Goal: Navigation & Orientation: Find specific page/section

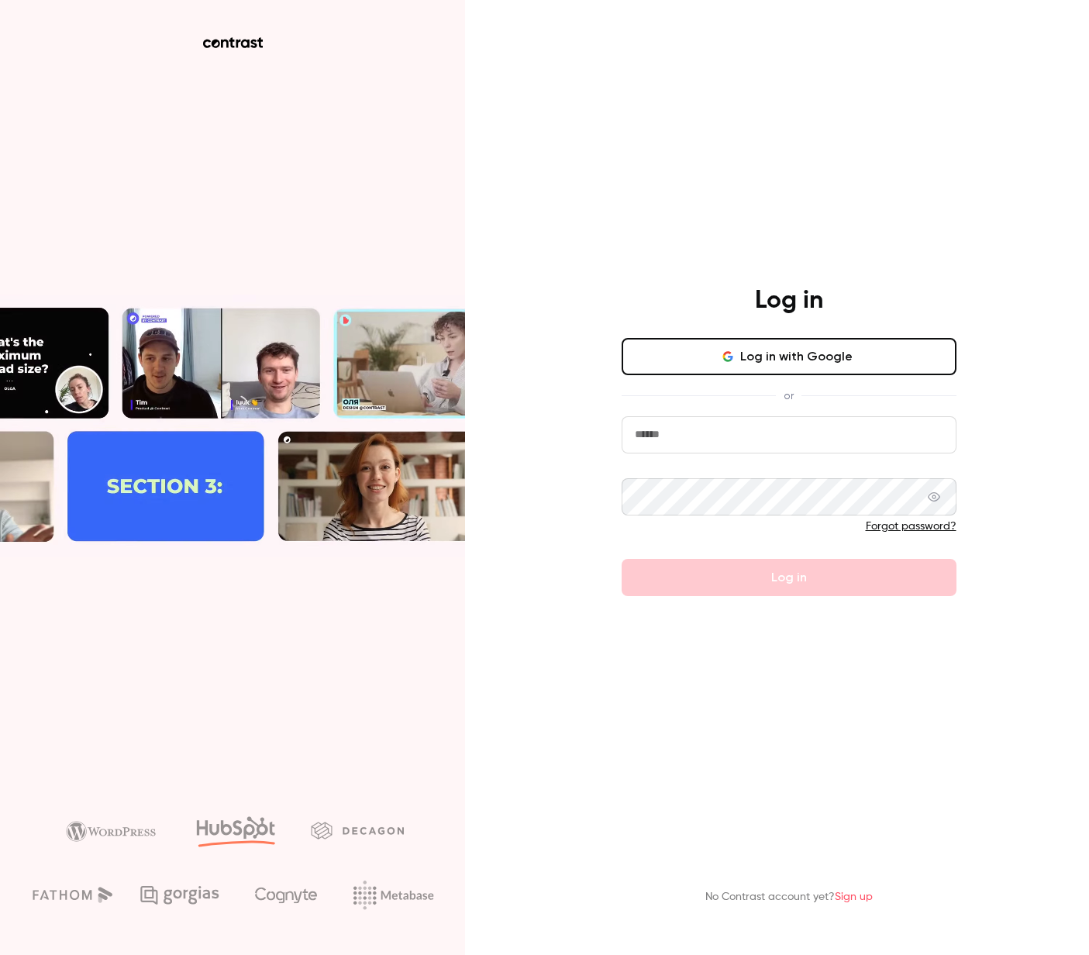
click at [792, 370] on button "Log in with Google" at bounding box center [788, 356] width 335 height 37
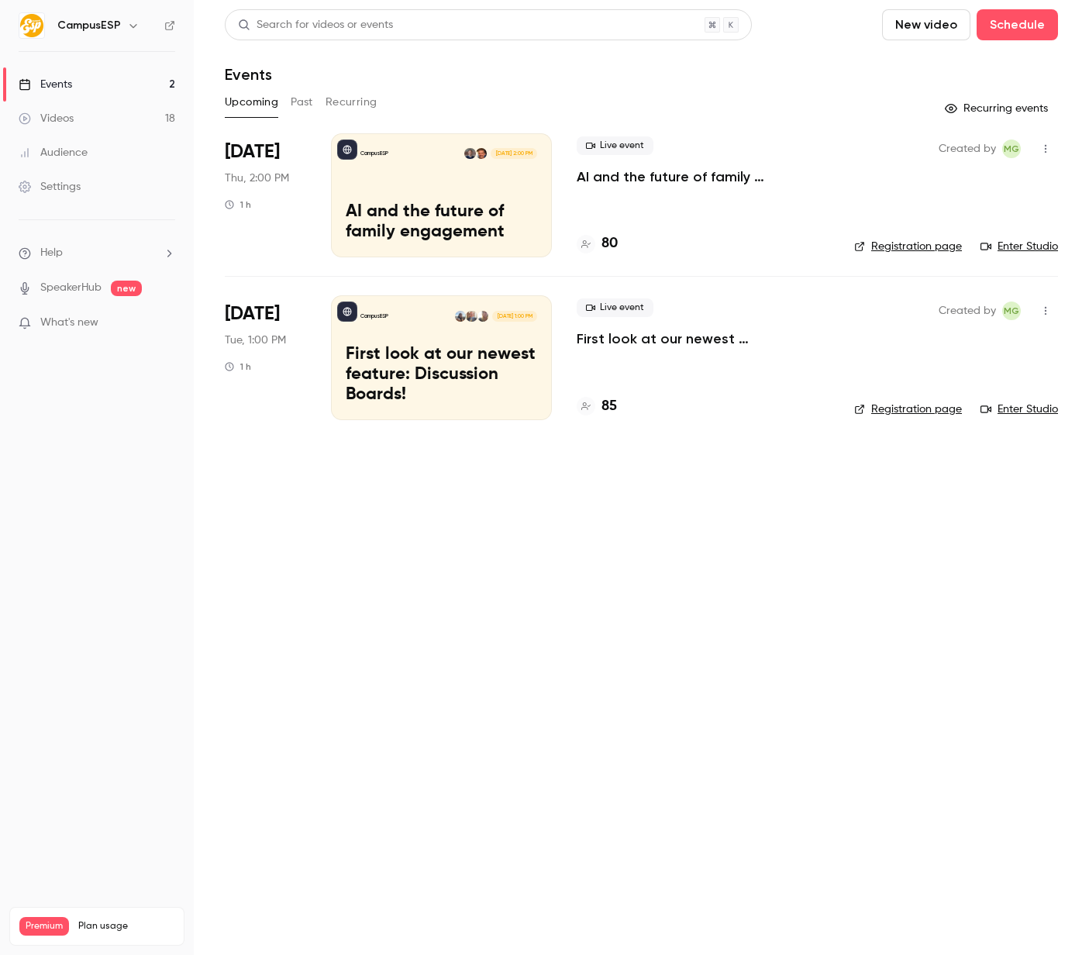
click at [301, 103] on button "Past" at bounding box center [302, 102] width 22 height 25
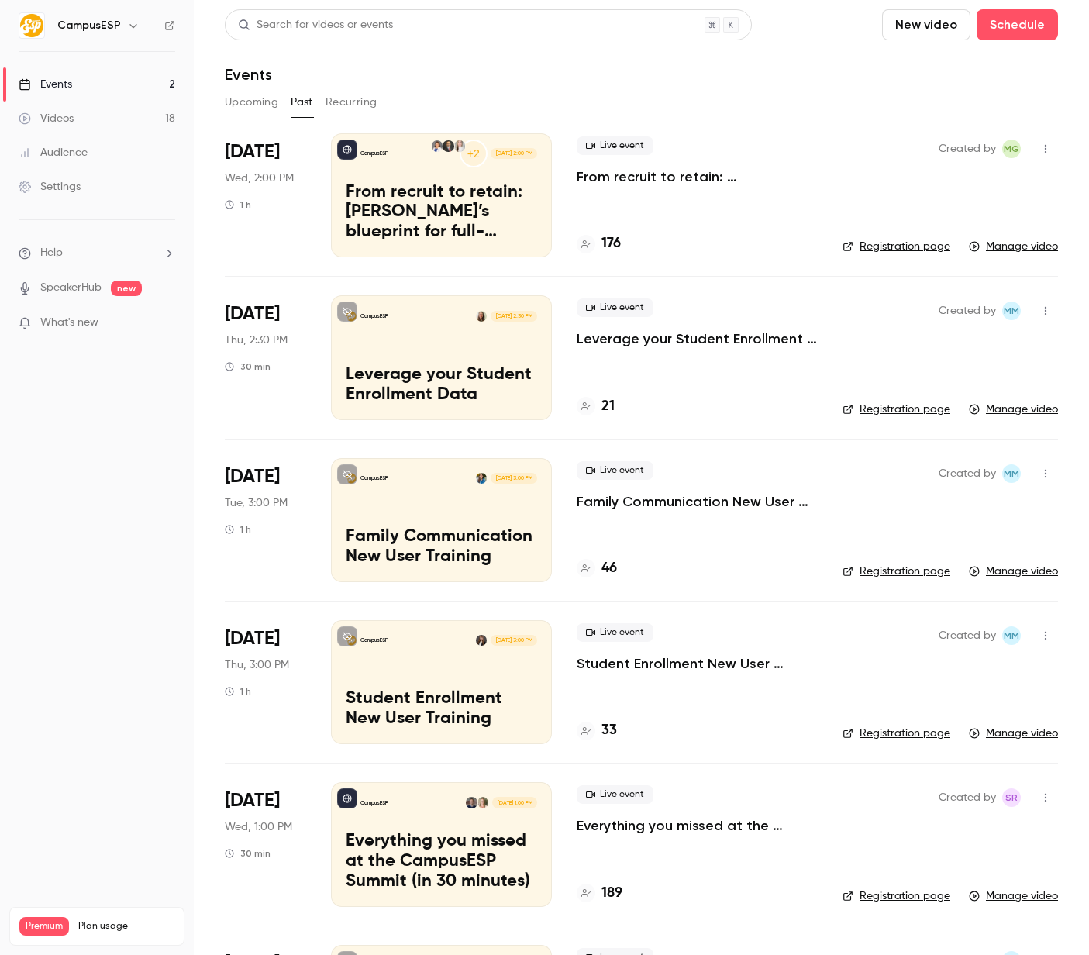
click at [112, 22] on h6 "CampusESP" at bounding box center [89, 25] width 64 height 15
click at [129, 26] on icon "button" at bounding box center [132, 26] width 7 height 4
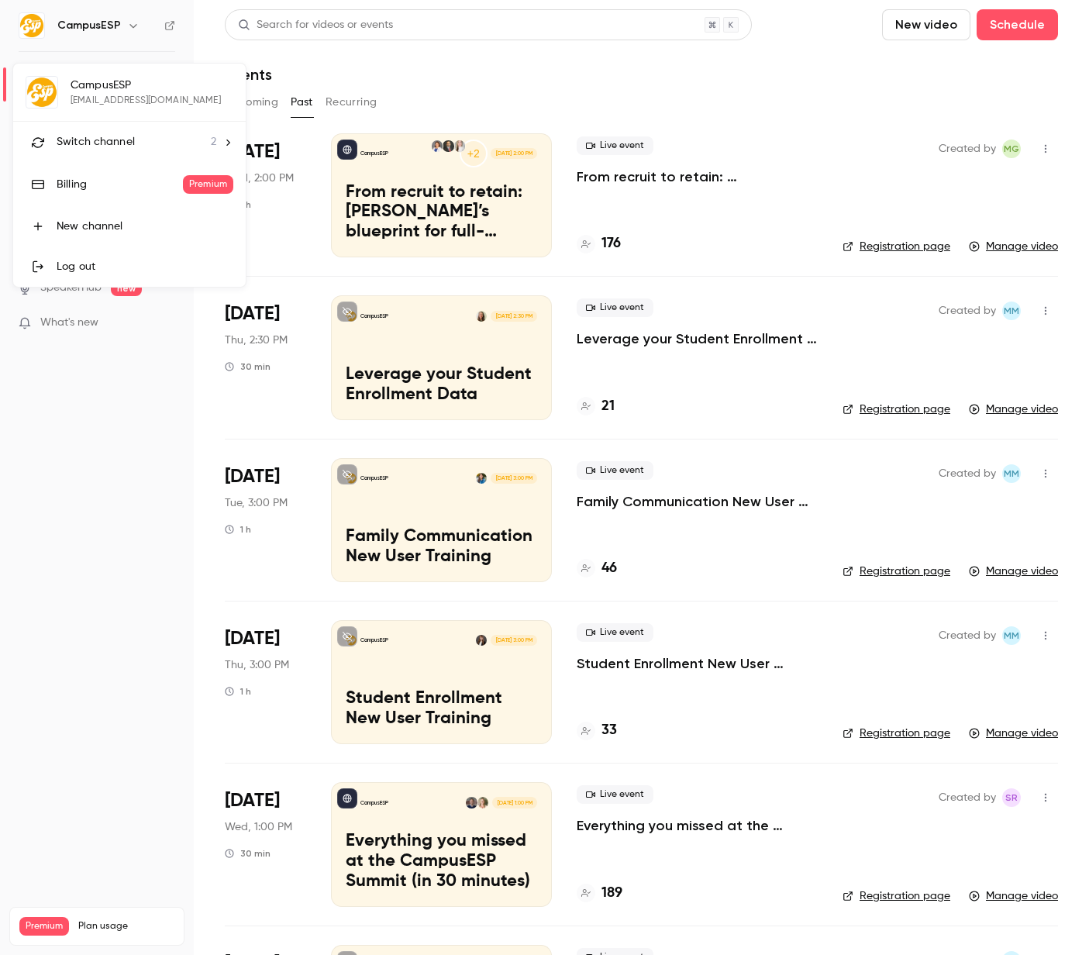
click at [116, 138] on span "Switch channel" at bounding box center [96, 142] width 78 height 16
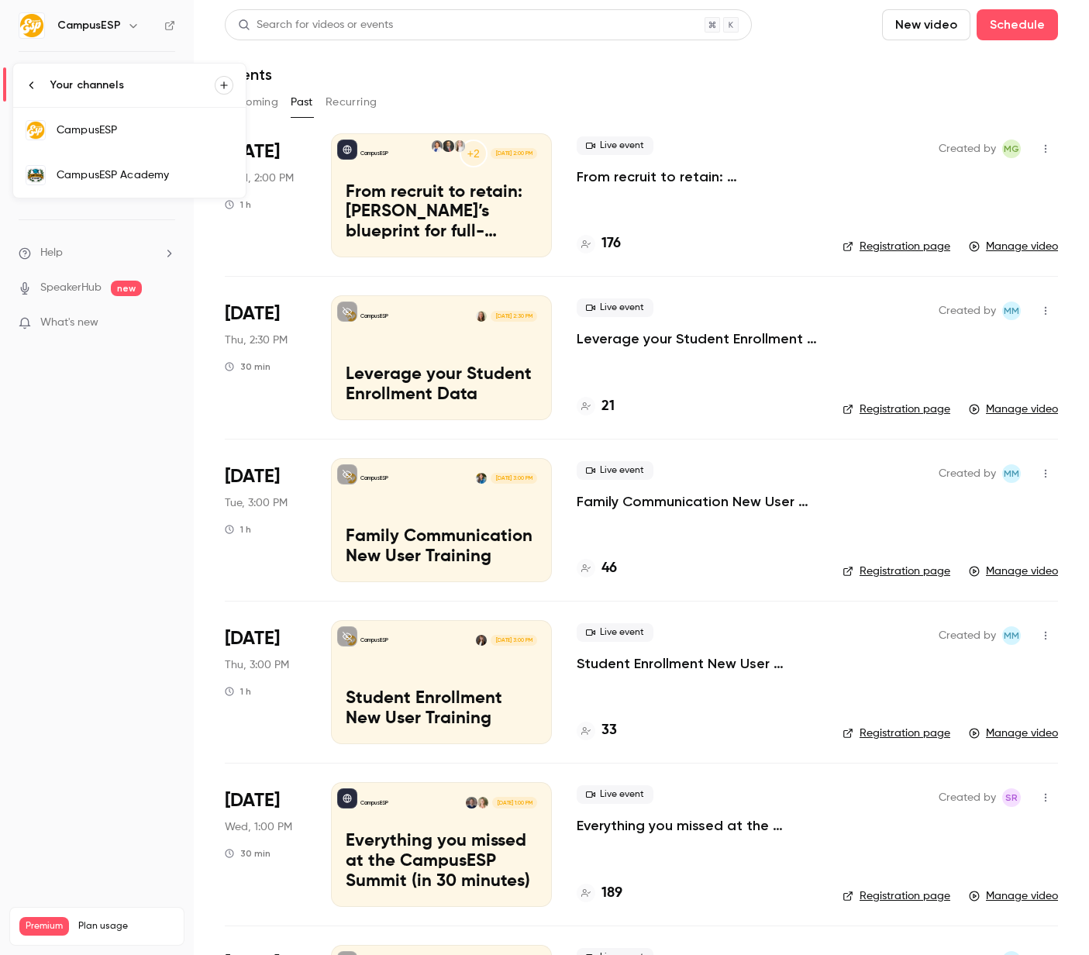
click at [96, 174] on div "CampusESP Academy" at bounding box center [145, 174] width 177 height 15
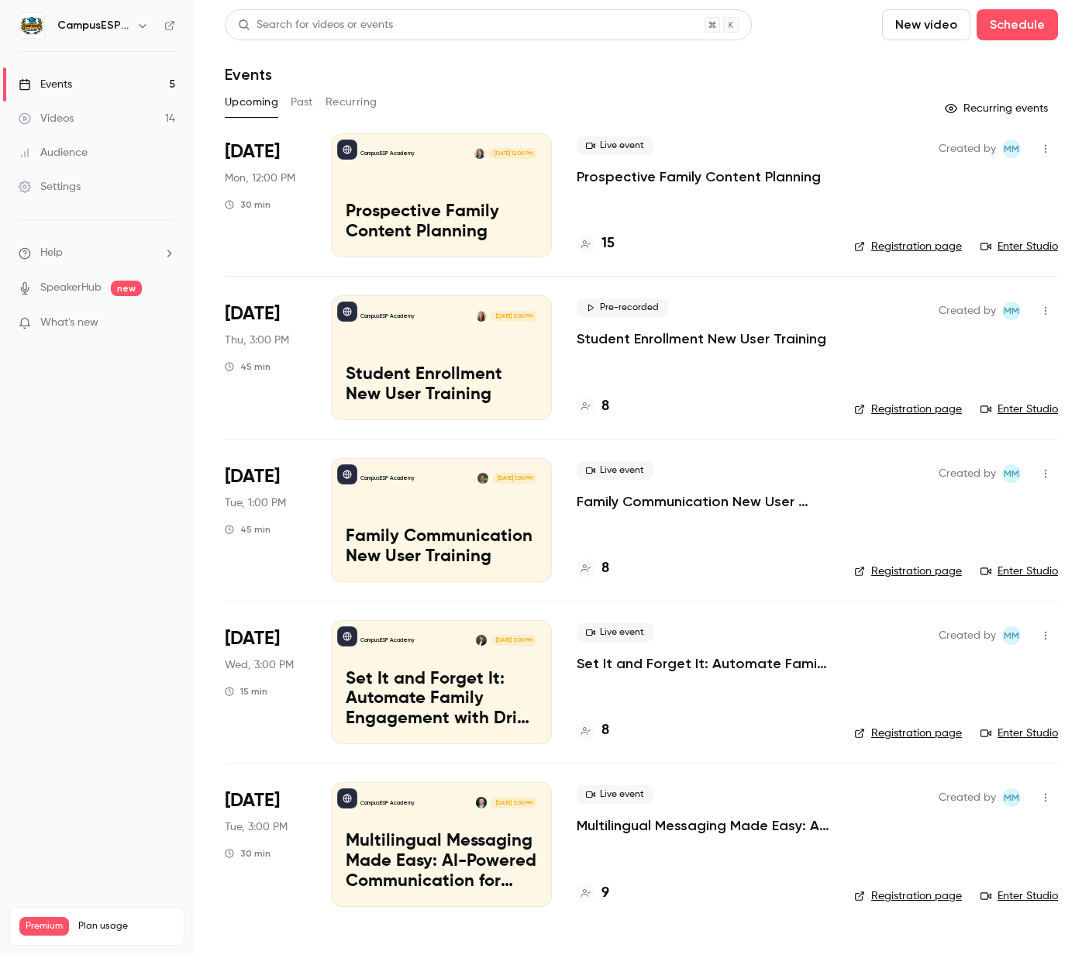
click at [304, 104] on button "Past" at bounding box center [302, 102] width 22 height 25
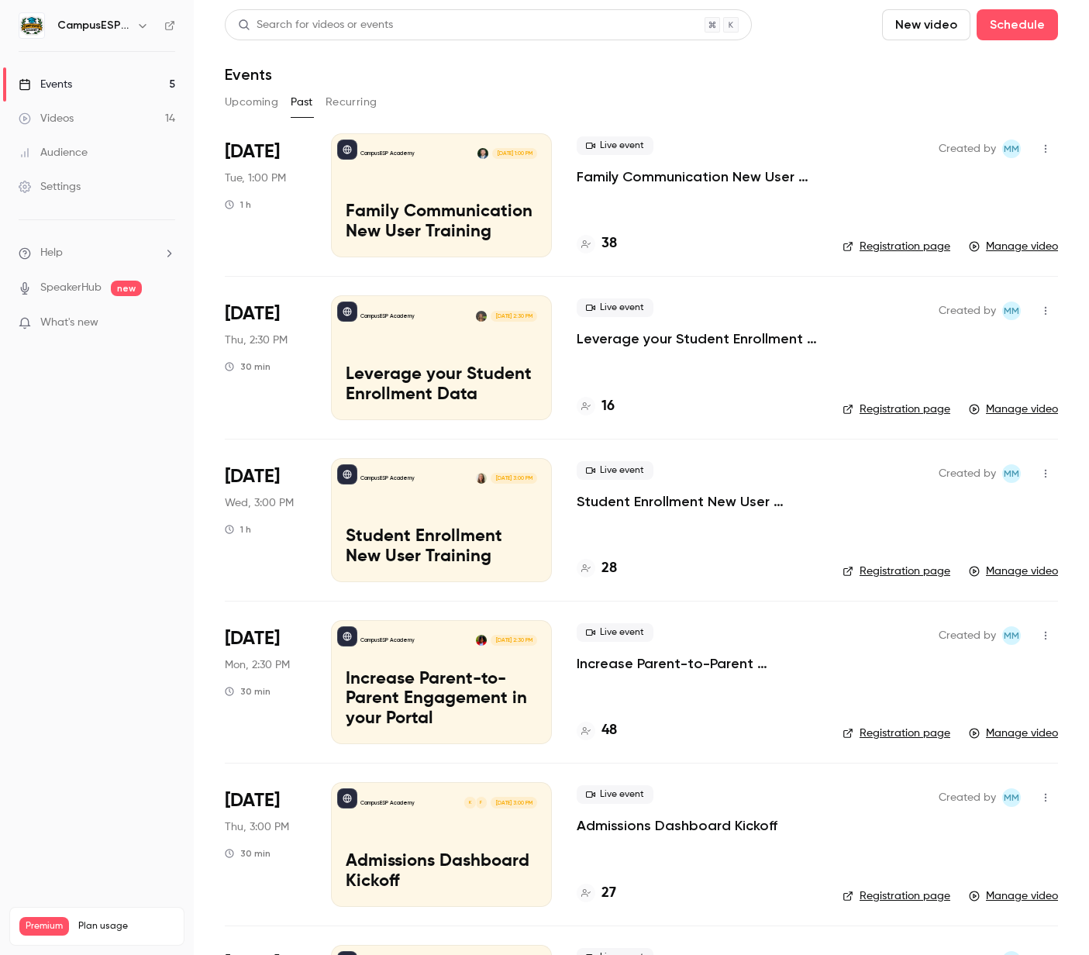
click at [117, 22] on h6 "CampusESP Academy" at bounding box center [93, 25] width 73 height 15
click at [149, 29] on button "button" at bounding box center [142, 25] width 19 height 19
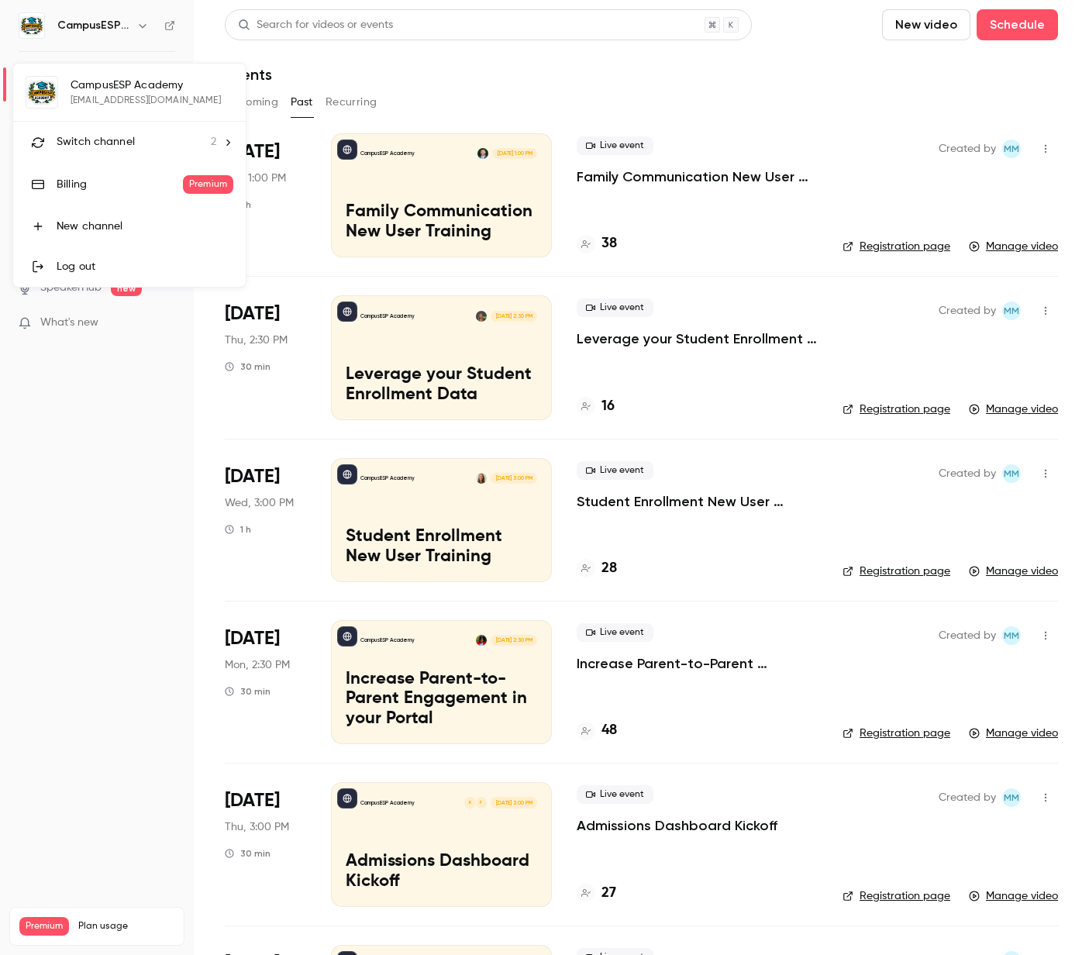
click at [125, 147] on span "Switch channel" at bounding box center [96, 142] width 78 height 16
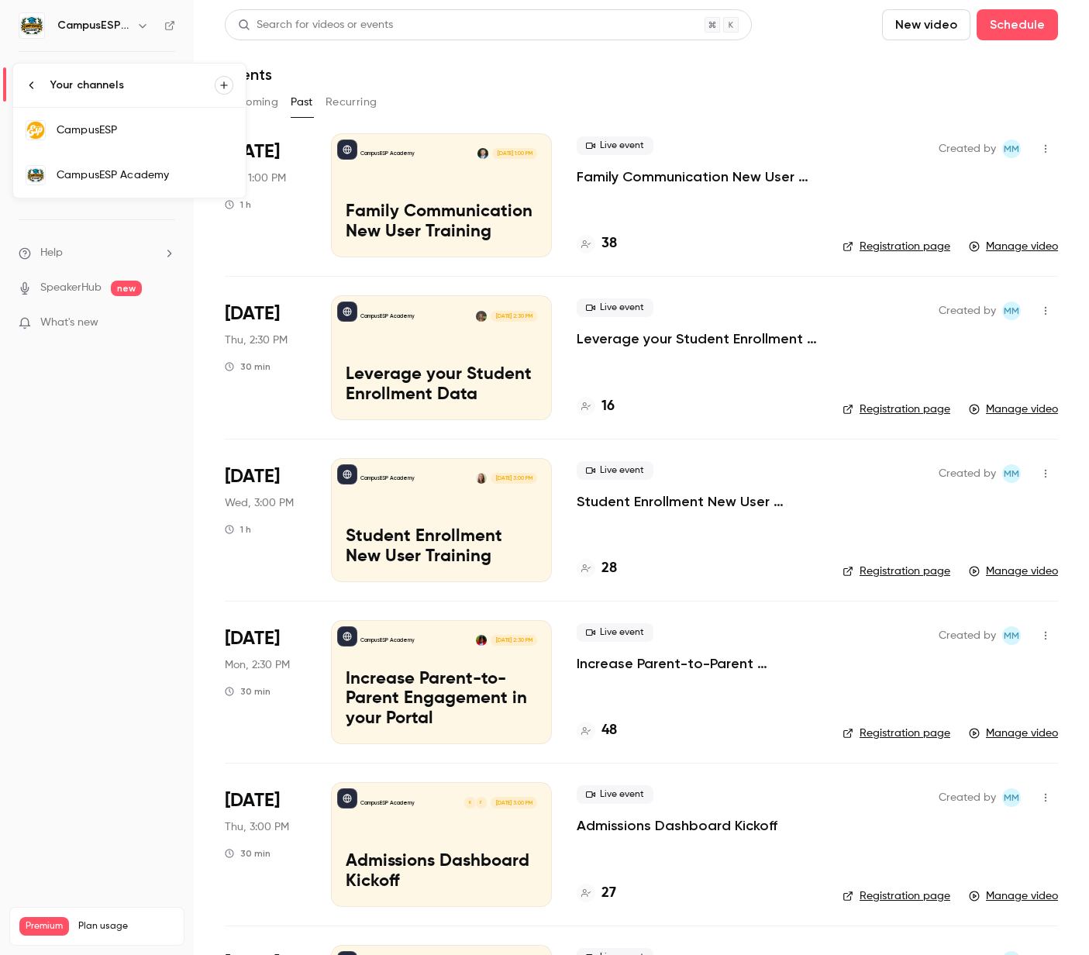
click at [131, 138] on link "CampusESP" at bounding box center [129, 130] width 232 height 45
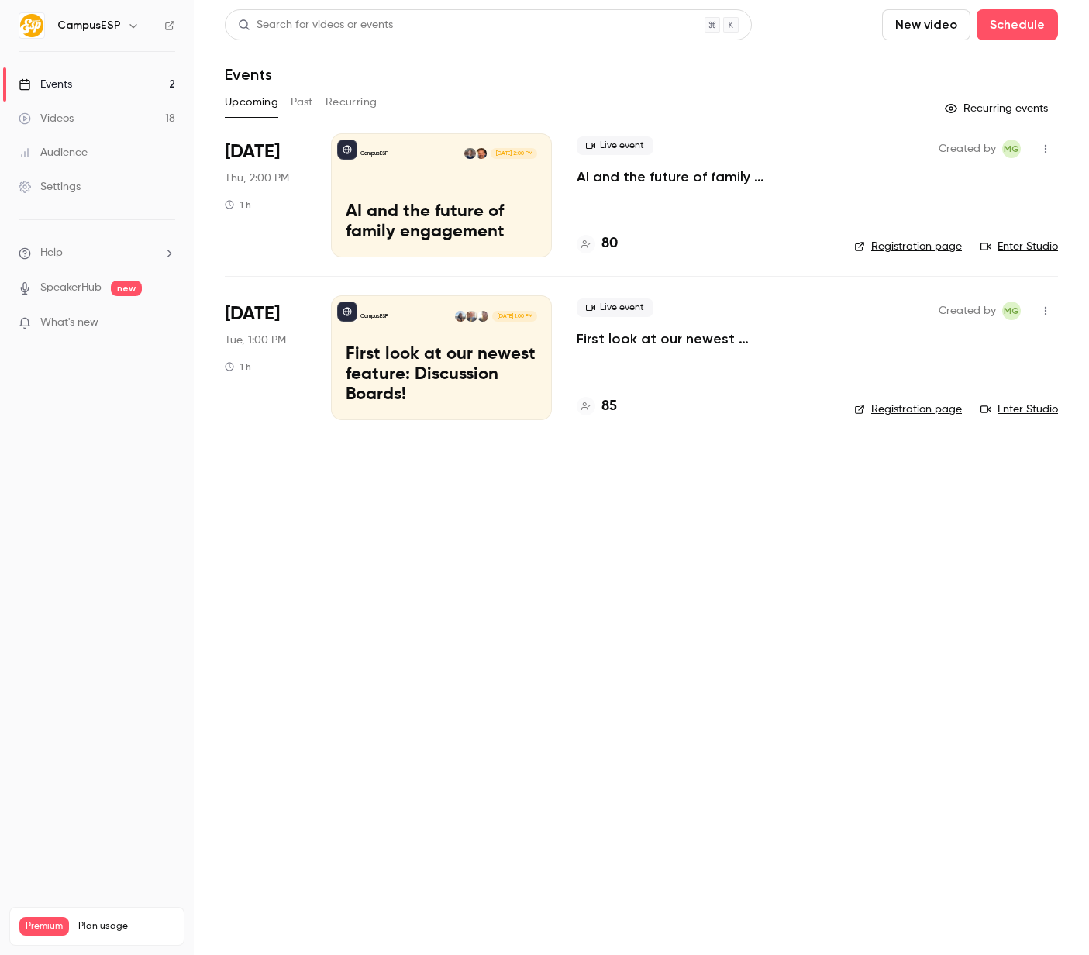
click at [305, 108] on button "Past" at bounding box center [302, 102] width 22 height 25
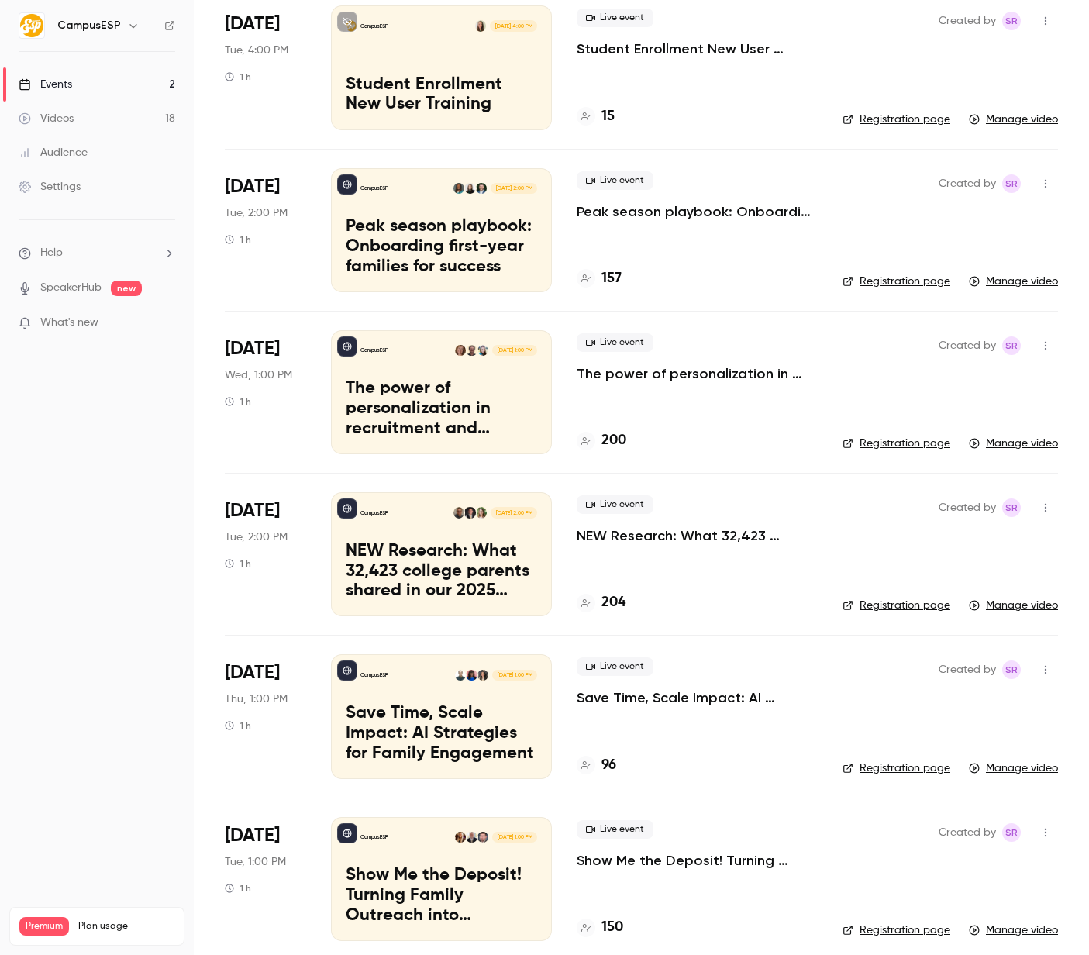
scroll to position [1277, 0]
